Goal: Information Seeking & Learning: Learn about a topic

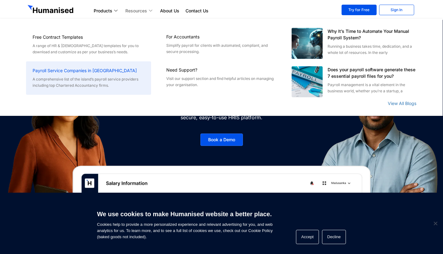
click at [84, 83] on div "A comprehensive list of the island’s payroll service providers including top Ch…" at bounding box center [89, 82] width 112 height 12
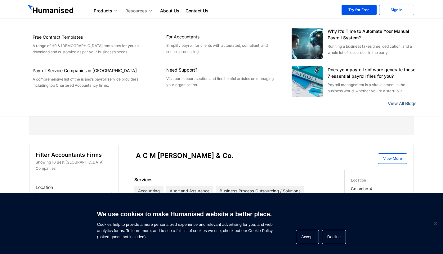
click at [407, 103] on link "View All Blogs" at bounding box center [401, 103] width 29 height 5
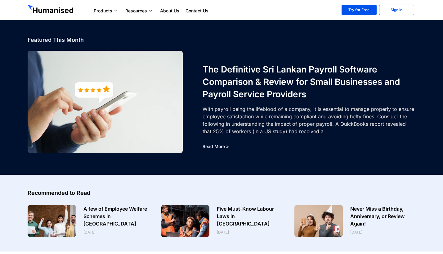
click at [219, 145] on link "Read More »" at bounding box center [215, 146] width 26 height 5
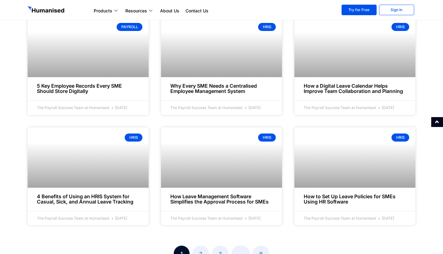
scroll to position [714, 0]
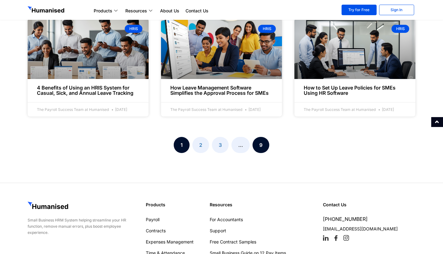
click at [261, 153] on link "Page 9" at bounding box center [260, 145] width 17 height 16
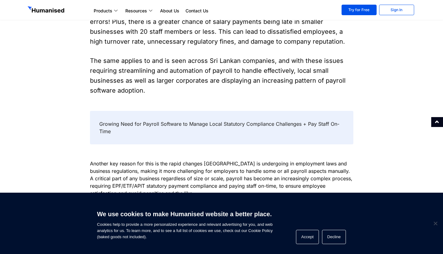
scroll to position [384, 0]
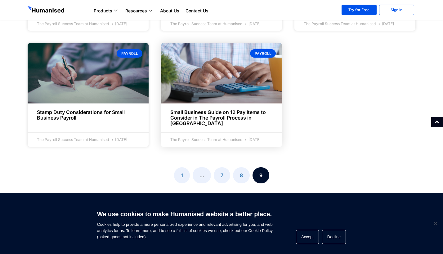
scroll to position [340, 0]
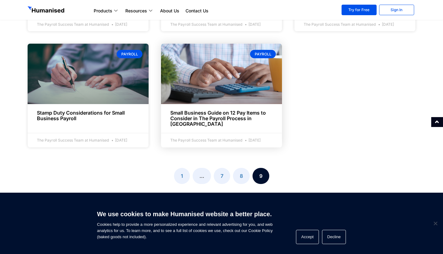
click at [222, 121] on link "Small Business Guide on 12 Pay Items to Consider in The Payroll Process in [GEO…" at bounding box center [217, 118] width 95 height 17
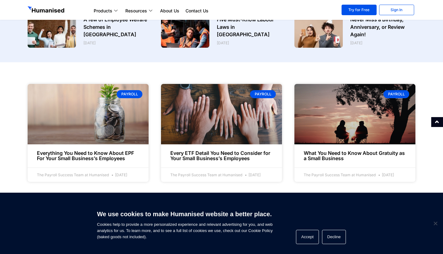
scroll to position [284, 0]
